Goal: Information Seeking & Learning: Learn about a topic

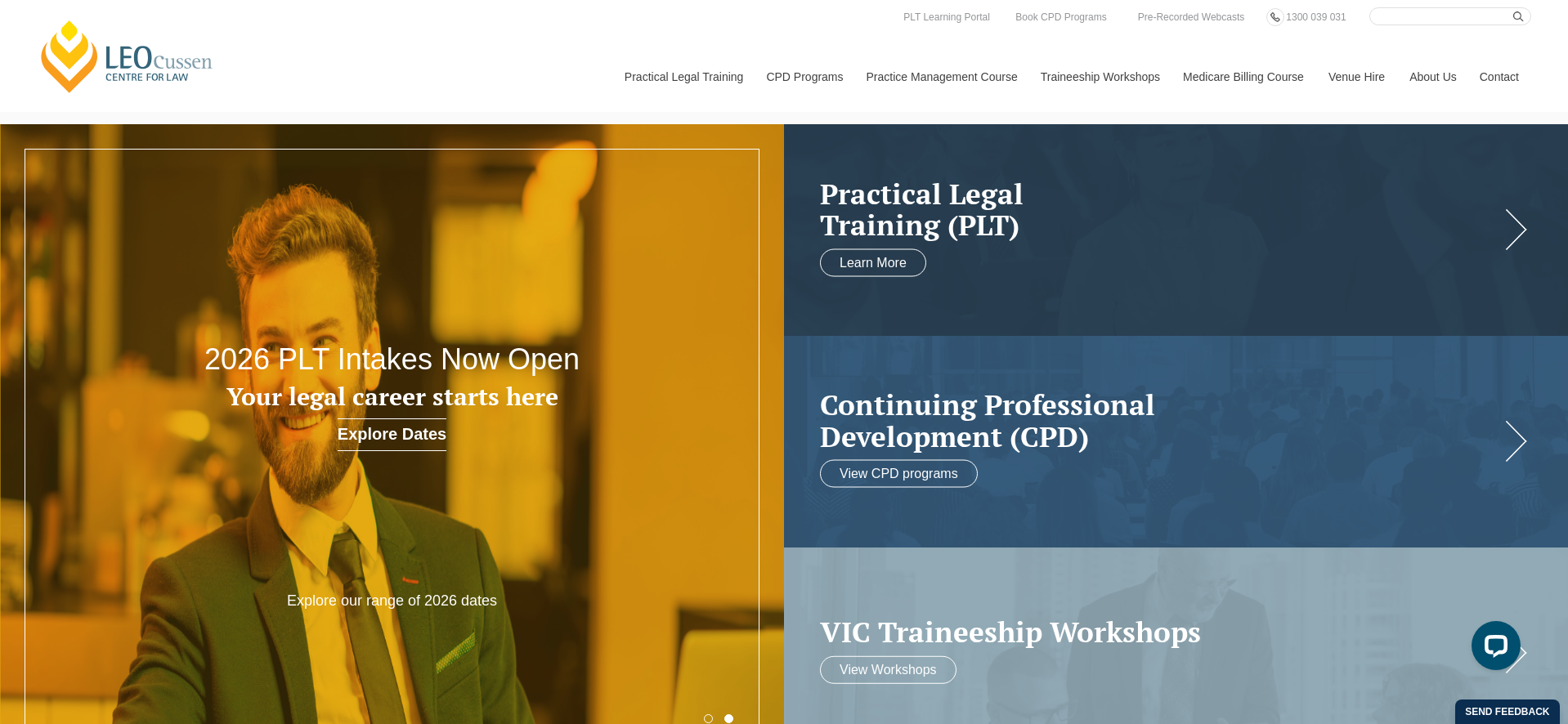
click at [451, 89] on div "Leo Cussen Centre for Law Search here Practical Legal Training Our Practical Le…" at bounding box center [784, 59] width 1494 height 105
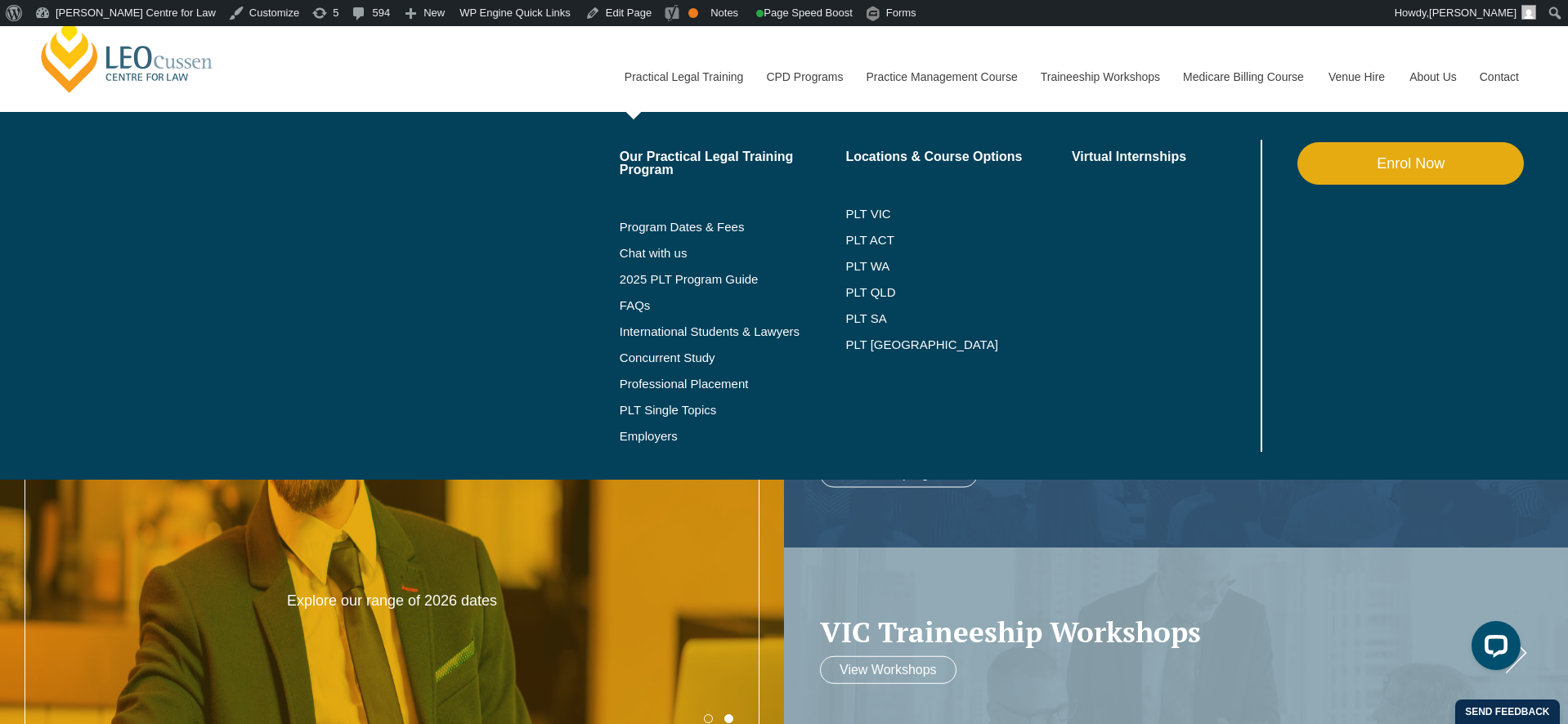
click at [670, 67] on link "Practical Legal Training" at bounding box center [683, 77] width 142 height 70
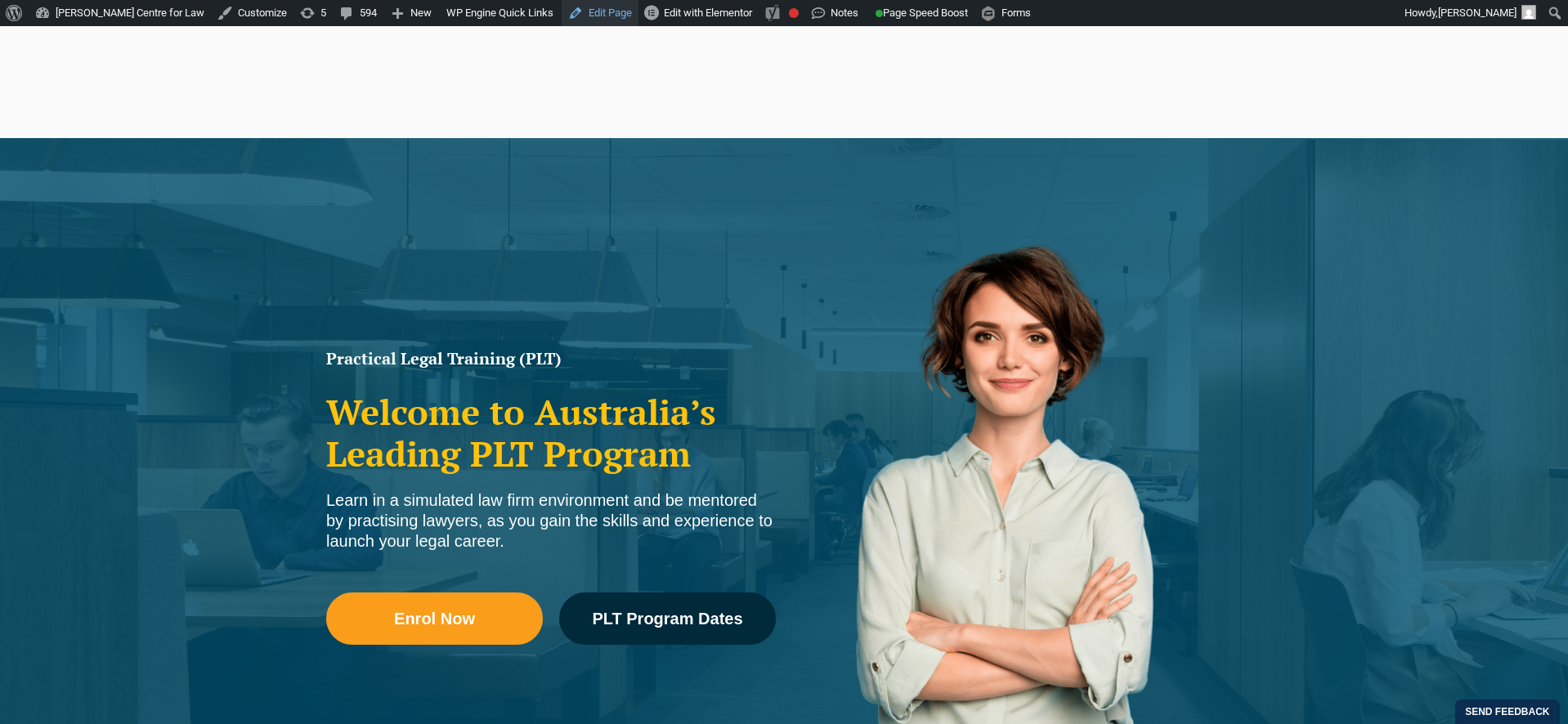
click at [612, 15] on link "Edit Page" at bounding box center [600, 13] width 77 height 26
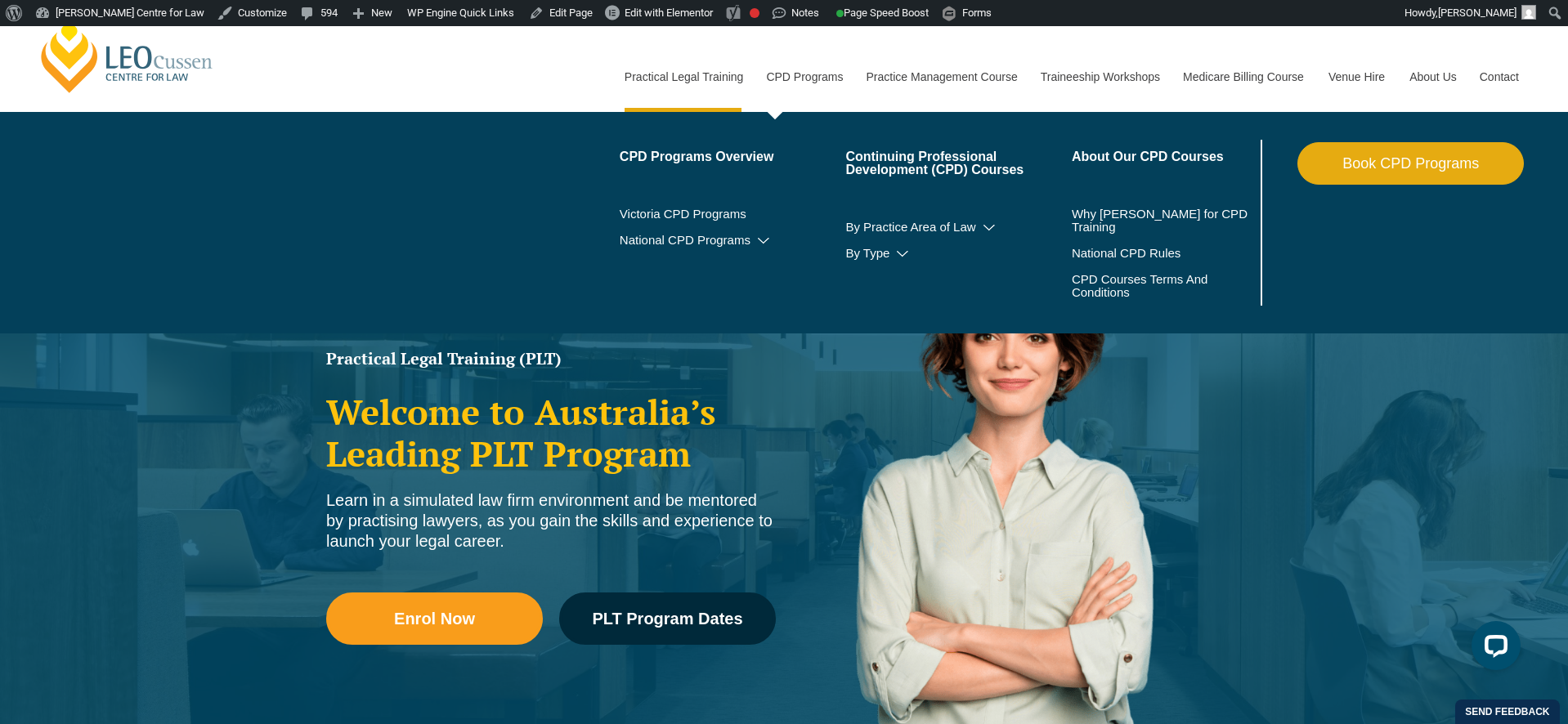
click at [790, 67] on link "CPD Programs" at bounding box center [803, 77] width 99 height 70
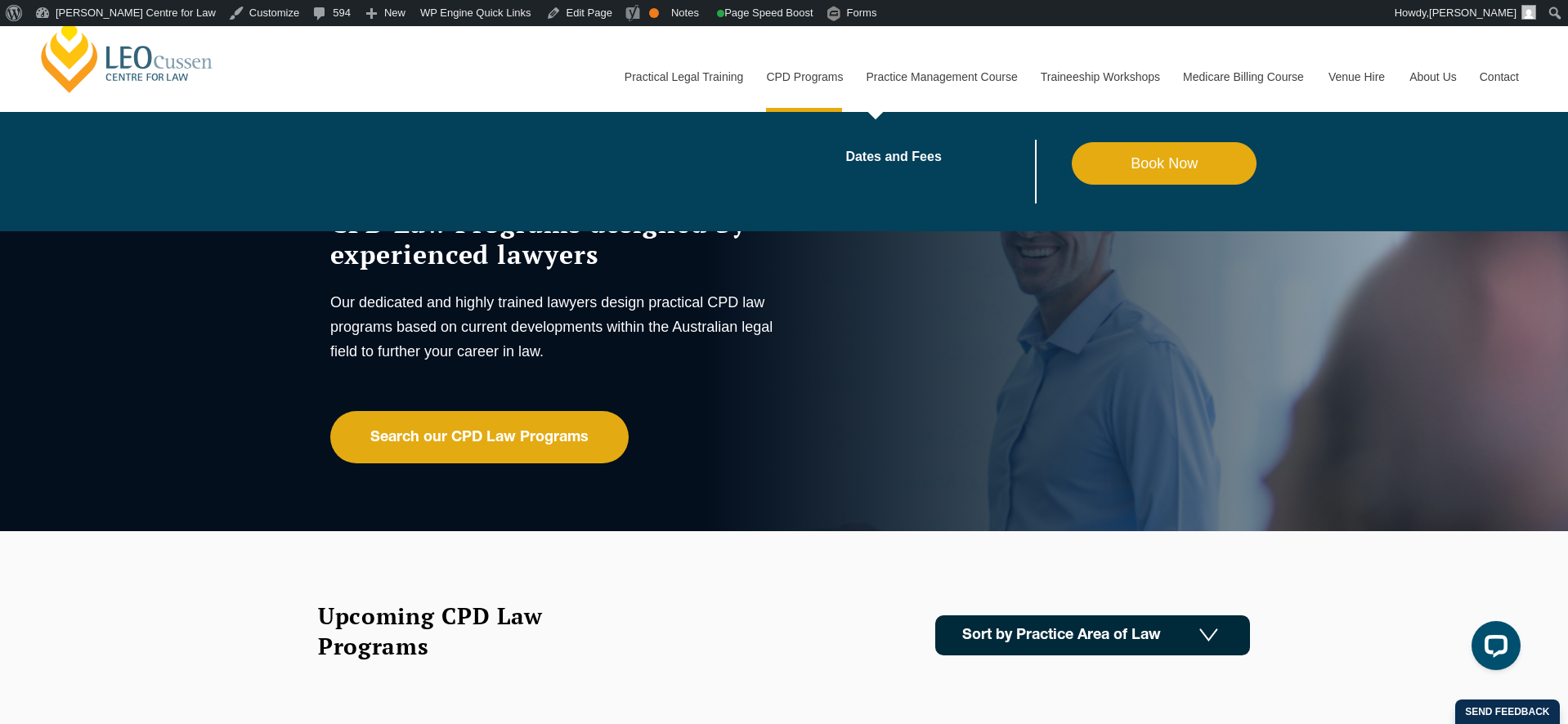
drag, startPoint x: 885, startPoint y: 75, endPoint x: 871, endPoint y: 75, distance: 14.0
click at [885, 75] on link "Practice Management Course" at bounding box center [940, 77] width 174 height 70
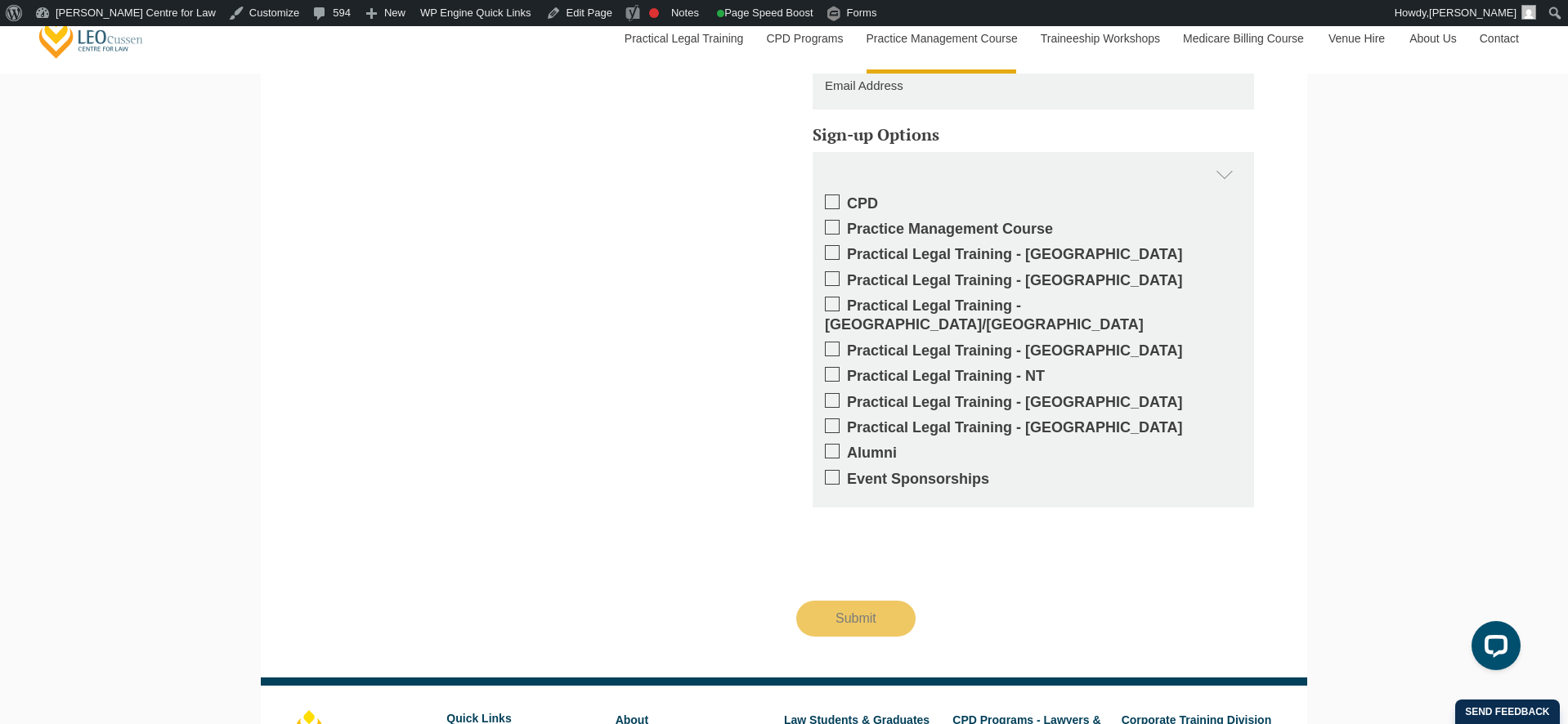
scroll to position [3832, 0]
